Goal: Entertainment & Leisure: Consume media (video, audio)

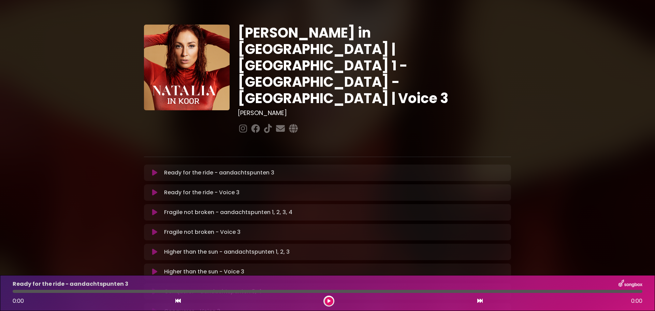
click at [154, 169] on icon at bounding box center [154, 172] width 5 height 7
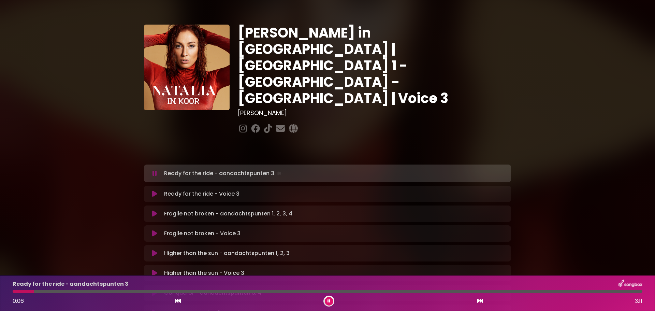
click at [330, 300] on icon at bounding box center [329, 301] width 3 height 4
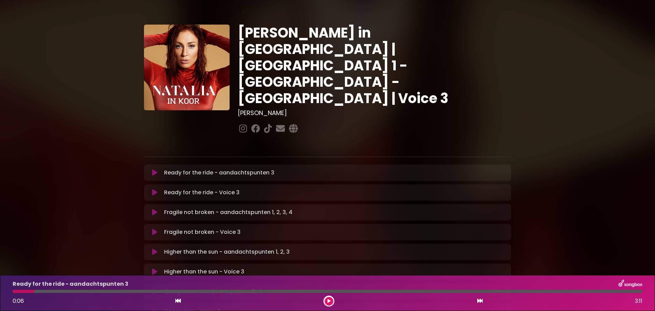
click at [13, 291] on div at bounding box center [24, 291] width 22 height 3
click at [13, 292] on div at bounding box center [24, 291] width 22 height 3
click at [16, 290] on div at bounding box center [24, 291] width 22 height 3
drag, startPoint x: 33, startPoint y: 292, endPoint x: 0, endPoint y: 283, distance: 34.0
click at [0, 283] on div "Ready for the ride - aandachtspunten 3 0:06 3:11" at bounding box center [327, 293] width 655 height 36
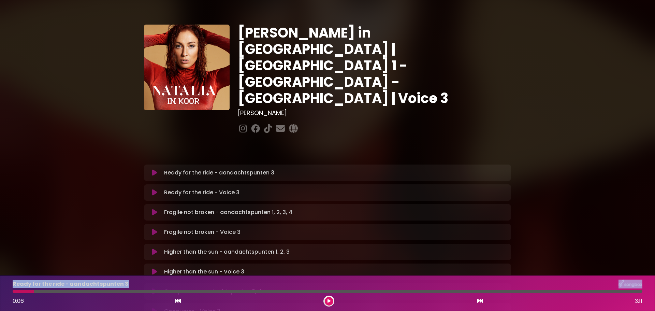
click at [16, 290] on div at bounding box center [24, 291] width 22 height 3
click at [179, 300] on icon at bounding box center [177, 300] width 5 height 5
click at [154, 169] on icon at bounding box center [154, 172] width 5 height 7
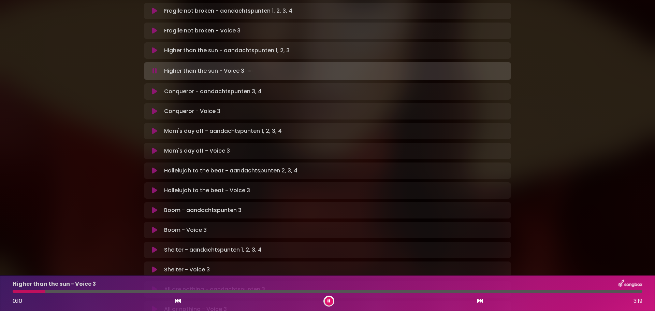
scroll to position [202, 0]
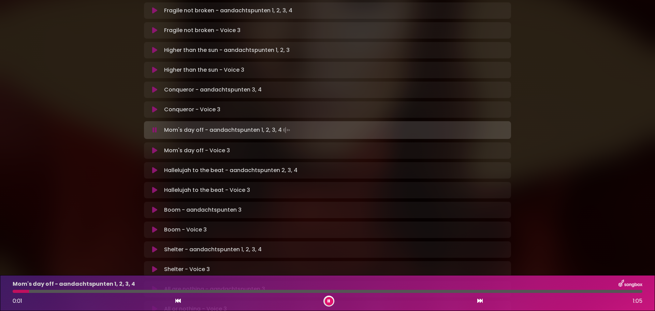
click at [156, 127] on icon at bounding box center [155, 130] width 4 height 7
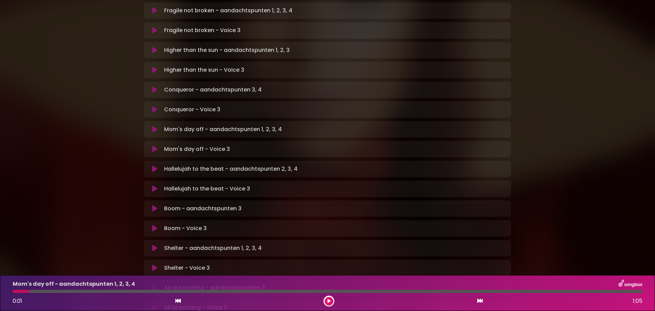
click at [155, 106] on icon at bounding box center [154, 109] width 5 height 7
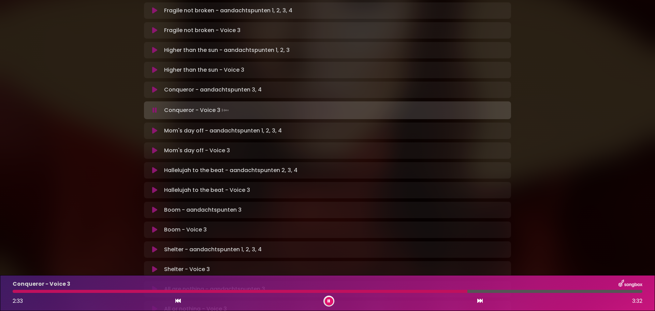
click at [389, 292] on div at bounding box center [240, 291] width 455 height 3
click at [389, 292] on div at bounding box center [235, 291] width 444 height 3
click at [389, 292] on div at bounding box center [256, 291] width 487 height 3
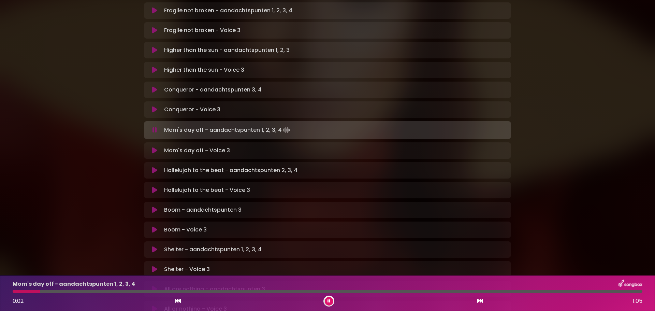
click at [153, 106] on icon at bounding box center [154, 109] width 5 height 7
click at [156, 106] on icon at bounding box center [154, 109] width 5 height 7
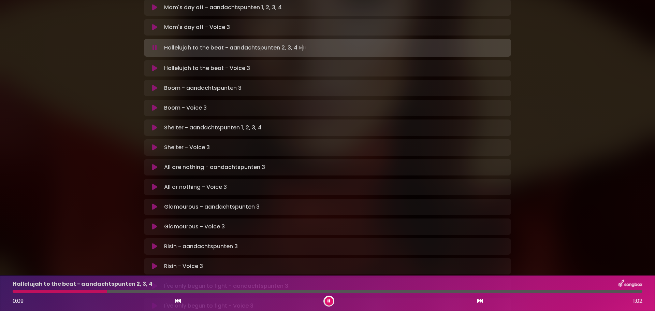
scroll to position [325, 0]
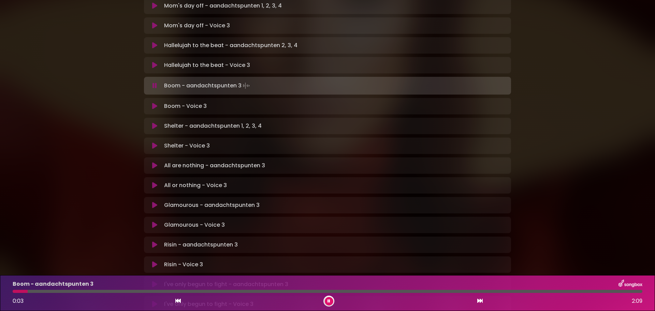
click at [156, 62] on icon at bounding box center [154, 65] width 5 height 7
click at [153, 62] on icon at bounding box center [154, 65] width 5 height 7
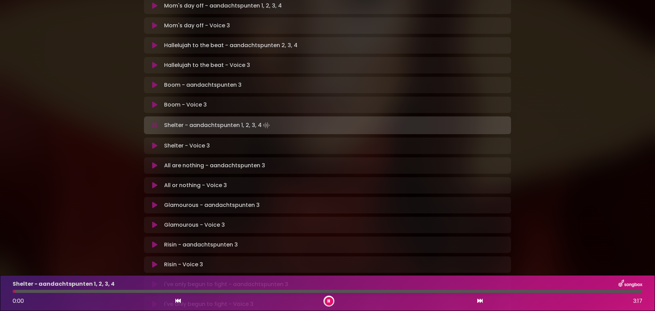
click at [154, 101] on icon at bounding box center [154, 104] width 5 height 7
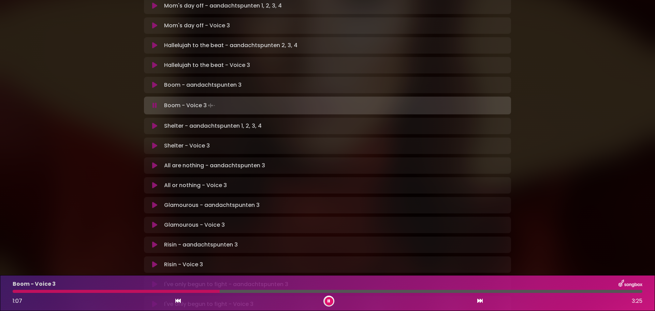
click at [14, 295] on div "Boom - Voice 3 1:07 3:25" at bounding box center [328, 293] width 638 height 27
click at [16, 291] on div at bounding box center [119, 291] width 213 height 3
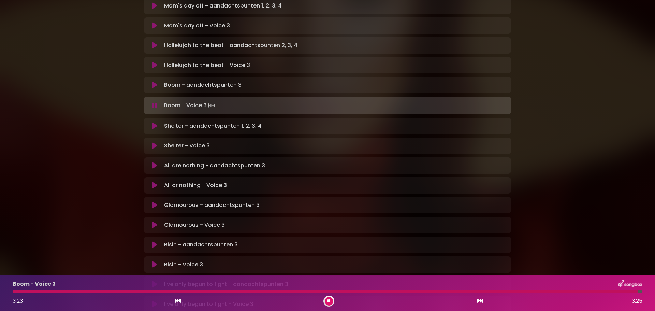
click at [16, 291] on div at bounding box center [325, 291] width 625 height 3
click at [15, 290] on div at bounding box center [317, 291] width 608 height 3
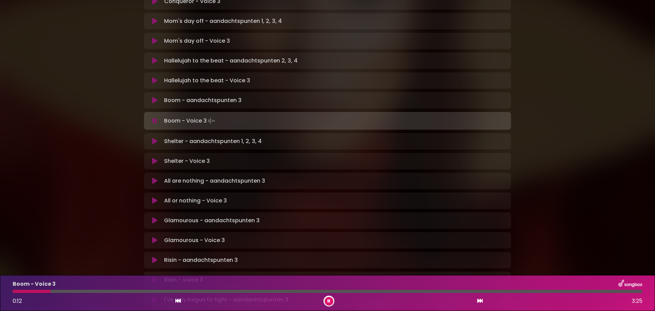
scroll to position [308, 0]
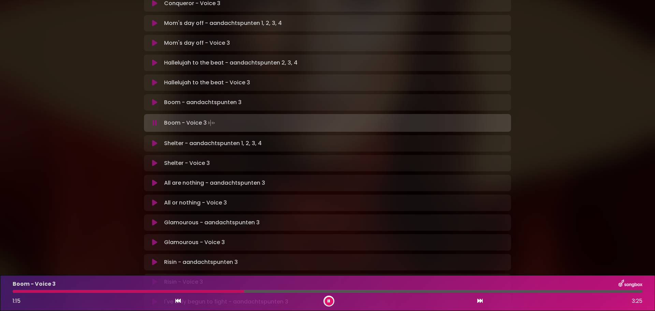
click at [399, 218] on div "Glamourous - aandachtspunten 3 Loading Track..." at bounding box center [334, 222] width 346 height 8
click at [187, 291] on div at bounding box center [132, 291] width 239 height 3
click at [187, 291] on div at bounding box center [123, 291] width 220 height 3
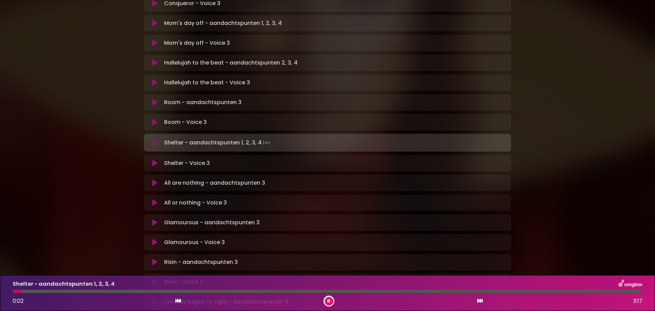
click at [328, 300] on icon at bounding box center [329, 301] width 3 height 4
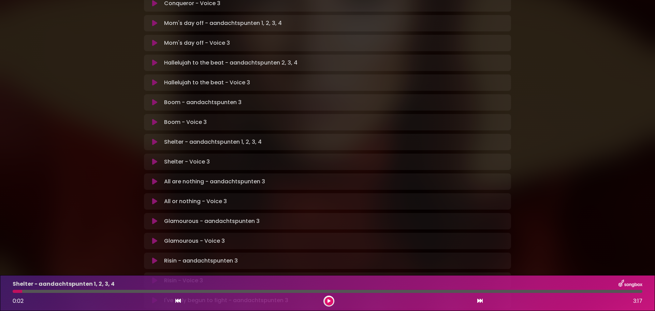
click at [153, 139] on icon at bounding box center [154, 142] width 5 height 7
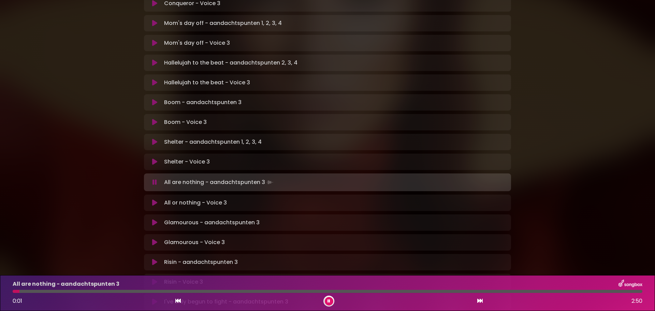
click at [154, 158] on icon at bounding box center [154, 161] width 5 height 7
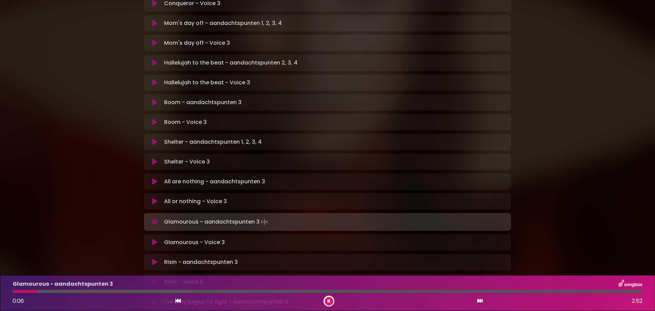
click at [155, 198] on icon at bounding box center [154, 201] width 5 height 7
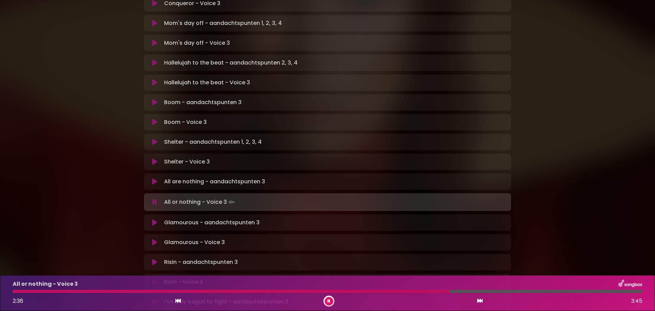
click at [294, 289] on div "All or nothing - Voice 3 2:36 3:45" at bounding box center [328, 293] width 638 height 27
click at [15, 290] on div at bounding box center [235, 291] width 445 height 3
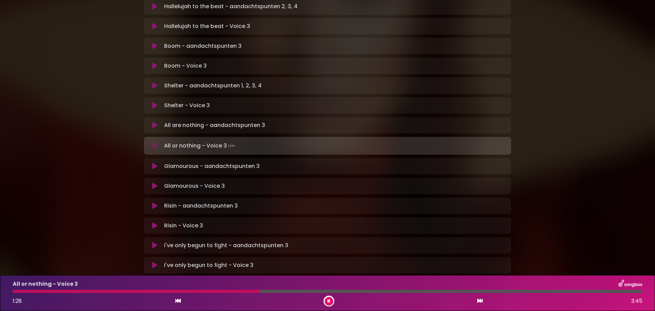
scroll to position [364, 0]
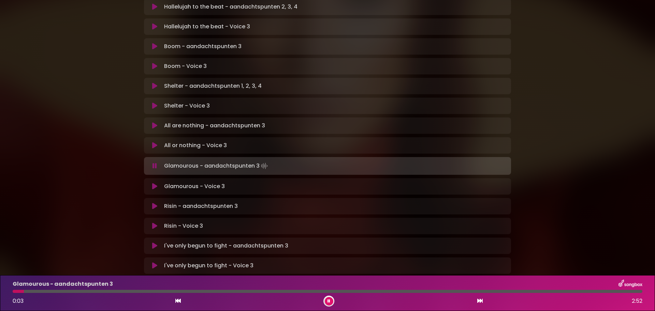
click at [154, 142] on icon at bounding box center [154, 145] width 5 height 7
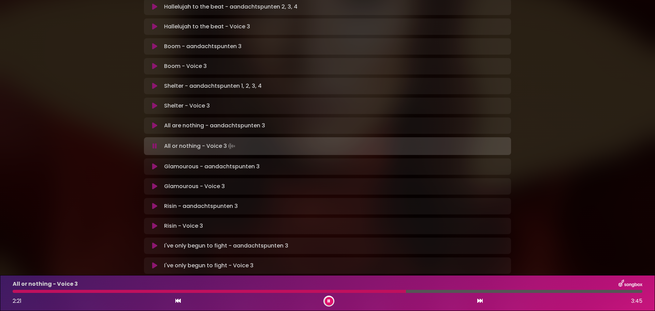
click at [260, 292] on div at bounding box center [210, 291] width 394 height 3
click at [260, 292] on div at bounding box center [200, 291] width 375 height 3
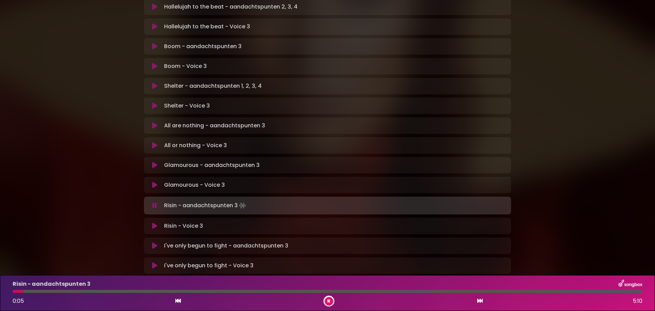
click at [156, 182] on icon at bounding box center [154, 185] width 5 height 7
click at [154, 182] on icon at bounding box center [154, 185] width 5 height 7
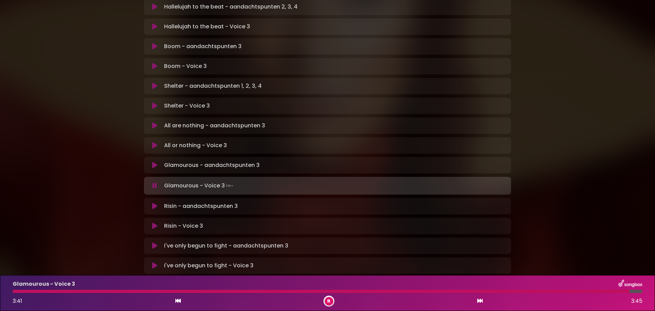
click at [14, 291] on div at bounding box center [321, 291] width 617 height 3
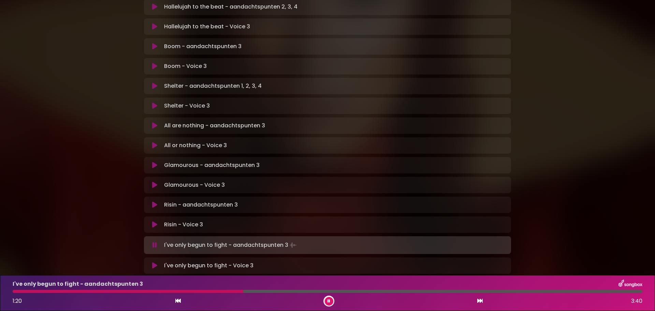
click at [13, 292] on div at bounding box center [128, 291] width 231 height 3
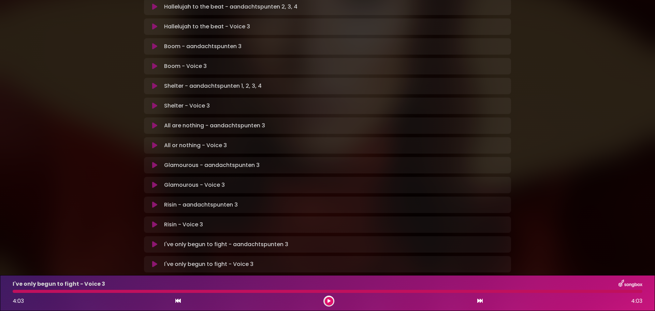
click at [155, 261] on icon at bounding box center [154, 264] width 5 height 7
click at [249, 42] on div "Boom - aandachtspunten 3 Loading Track..." at bounding box center [334, 46] width 346 height 8
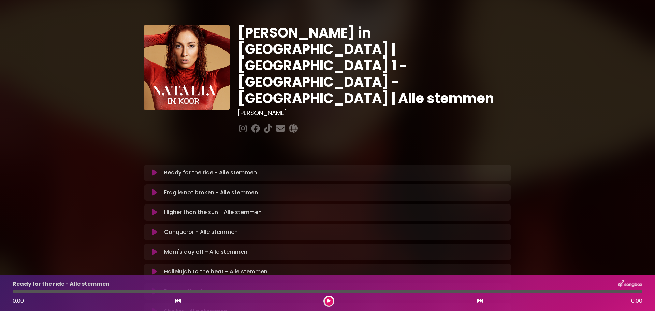
click at [155, 169] on icon at bounding box center [154, 172] width 5 height 7
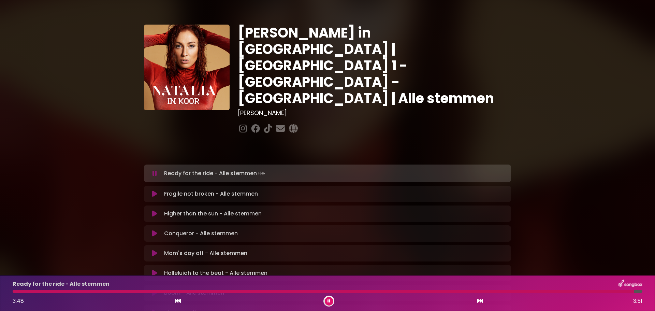
click at [14, 293] on div at bounding box center [324, 291] width 622 height 3
